Goal: Book appointment/travel/reservation

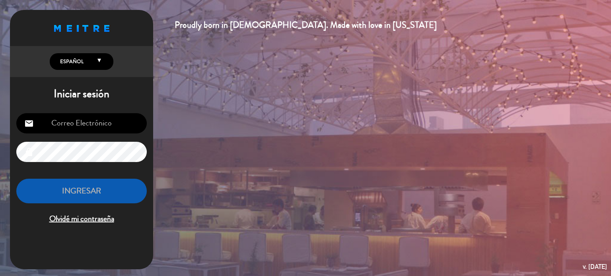
click at [78, 122] on input "email" at bounding box center [81, 123] width 130 height 20
type input "[EMAIL_ADDRESS][DOMAIN_NAME]"
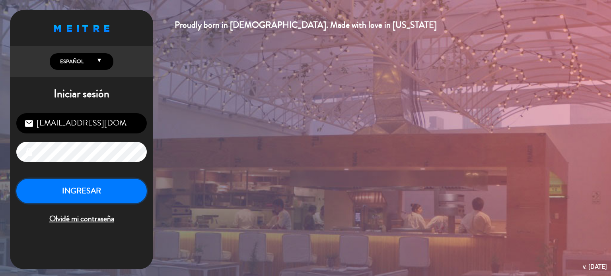
click at [111, 179] on button "INGRESAR" at bounding box center [81, 191] width 130 height 25
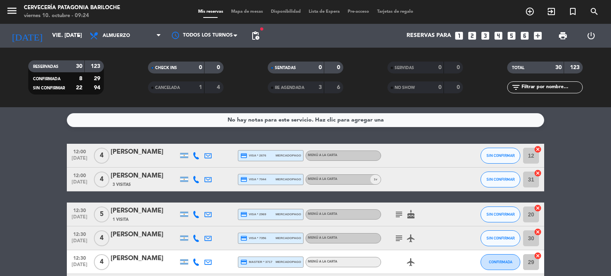
click at [245, 13] on span "Mapa de mesas" at bounding box center [247, 12] width 40 height 4
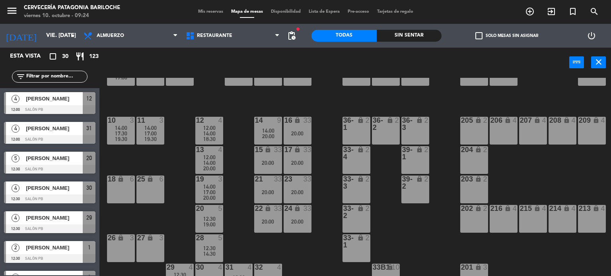
scroll to position [93, 0]
click at [301, 132] on div "20:00" at bounding box center [298, 133] width 28 height 6
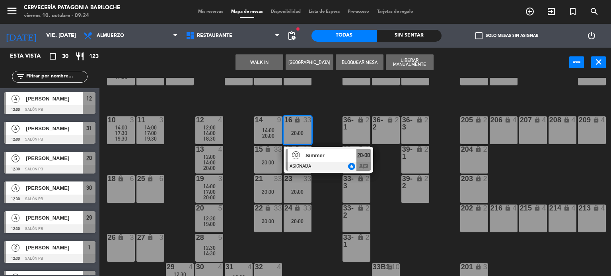
click at [334, 79] on div "101 lock 8 102 lock 8 104 lock 2 105 lock 2 106 lock 2 103 lock 2 107 lock 2 10…" at bounding box center [357, 177] width 505 height 199
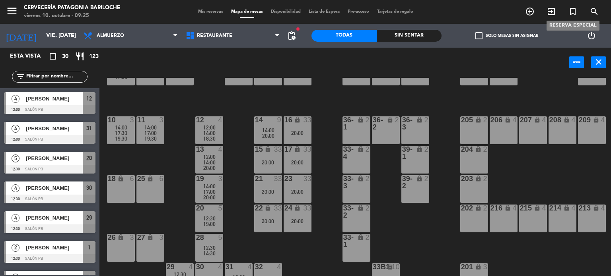
click at [570, 12] on icon "turned_in_not" at bounding box center [573, 12] width 10 height 10
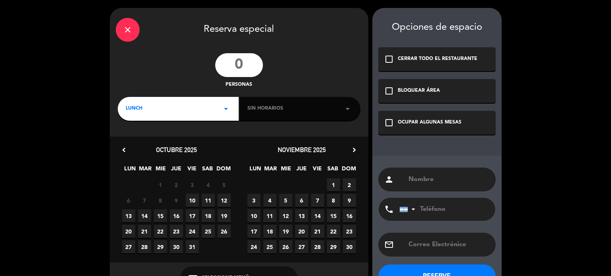
click at [253, 64] on input "number" at bounding box center [239, 65] width 48 height 24
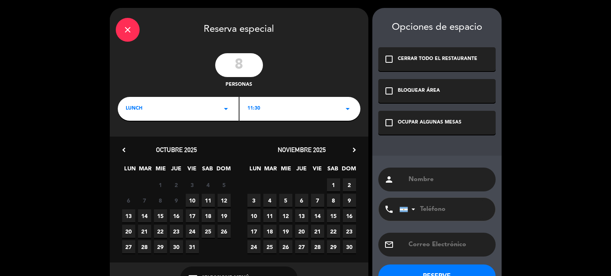
type input "8"
click at [188, 202] on span "10" at bounding box center [192, 200] width 13 height 13
click at [414, 128] on div "check_box_outline_blank OCUPAR ALGUNAS MESAS" at bounding box center [436, 123] width 117 height 24
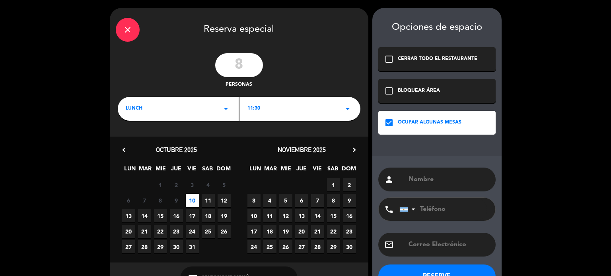
click at [431, 185] on div "person" at bounding box center [436, 180] width 117 height 24
click at [435, 176] on input "text" at bounding box center [449, 179] width 82 height 11
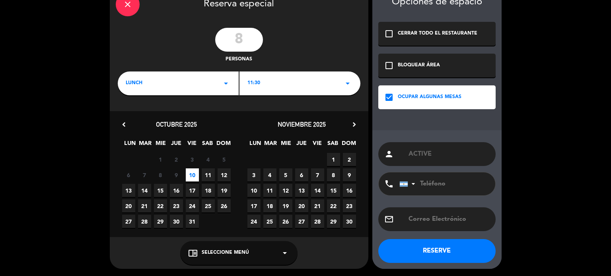
type input "ACTIVE"
click at [345, 82] on icon "arrow_drop_down" at bounding box center [348, 84] width 10 height 10
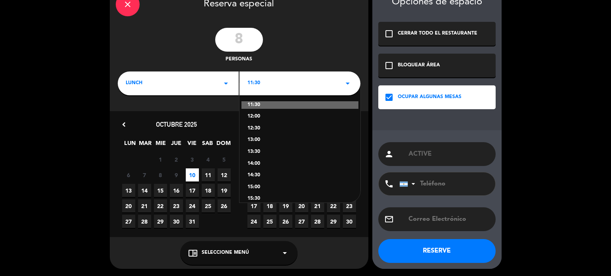
click at [345, 82] on icon "arrow_drop_down" at bounding box center [348, 84] width 10 height 10
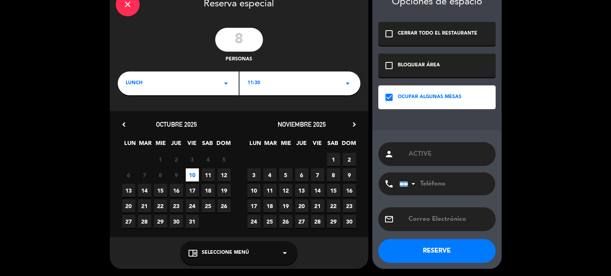
click at [345, 82] on icon "arrow_drop_down" at bounding box center [348, 84] width 10 height 10
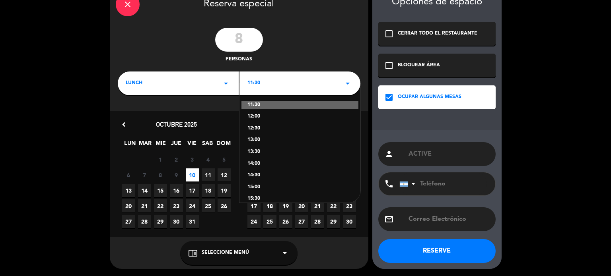
click at [254, 116] on div "12:00" at bounding box center [299, 117] width 105 height 8
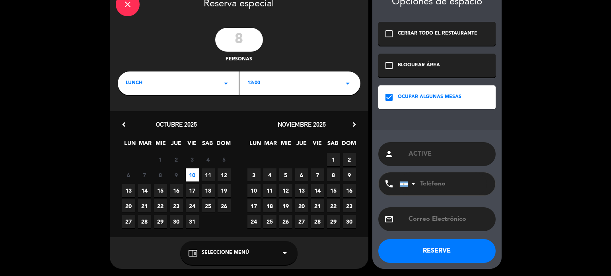
click at [441, 243] on button "RESERVE" at bounding box center [436, 251] width 117 height 24
